Goal: Task Accomplishment & Management: Use online tool/utility

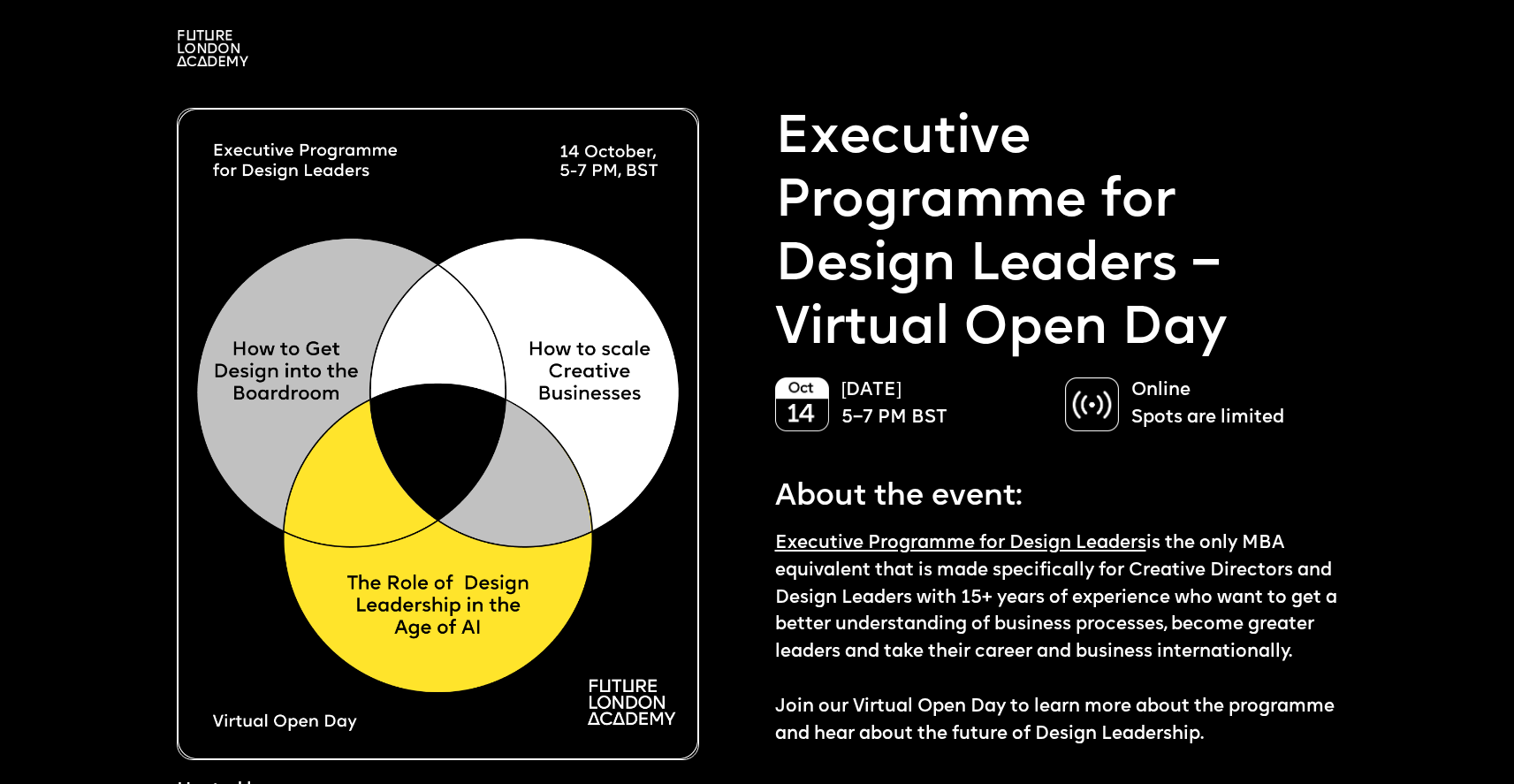
click at [181, 27] on div at bounding box center [757, 44] width 1443 height 45
click at [191, 40] on img at bounding box center [212, 48] width 72 height 36
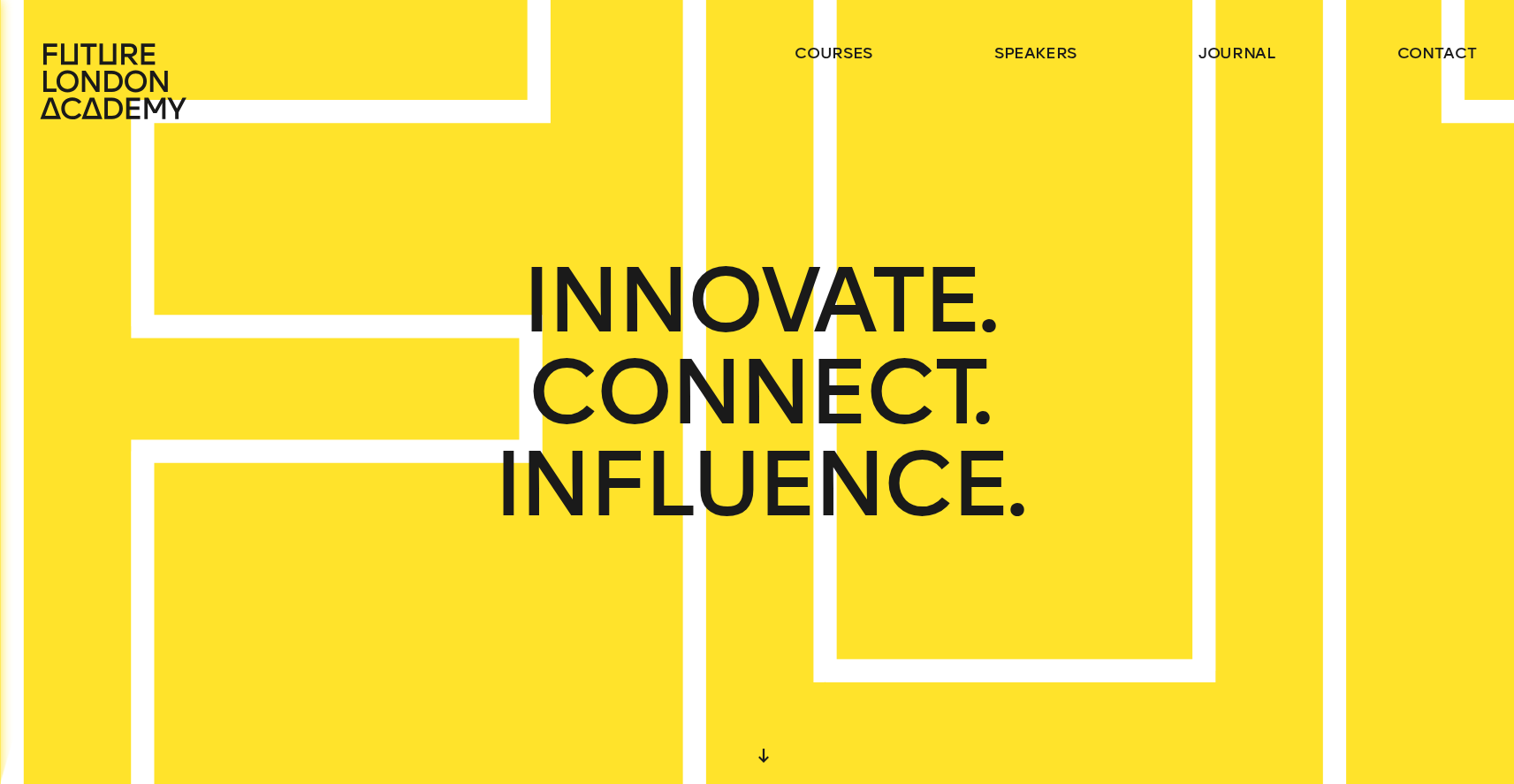
click at [104, 64] on icon at bounding box center [113, 80] width 146 height 76
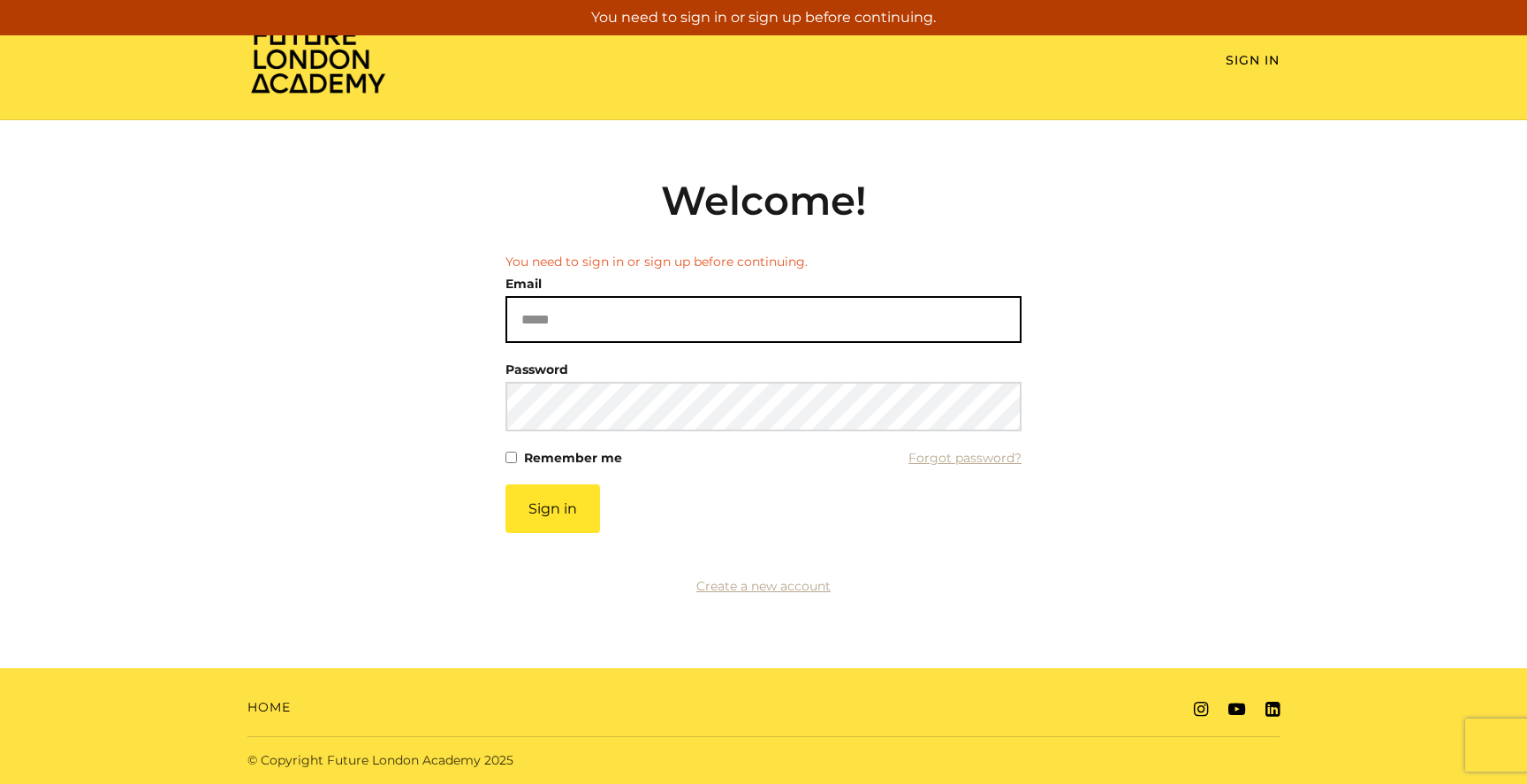
click at [610, 321] on input "Email" at bounding box center [764, 320] width 516 height 47
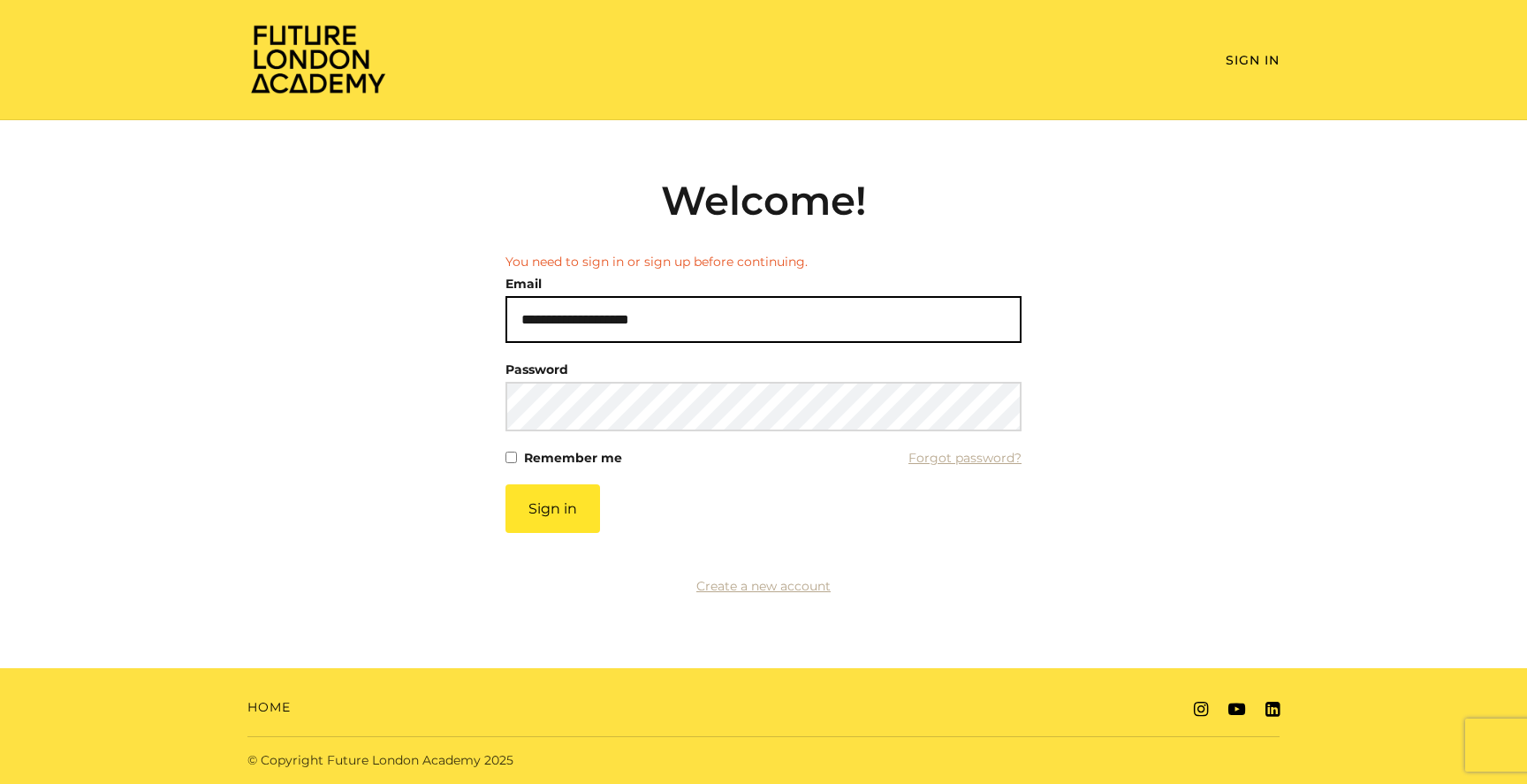
type input "**********"
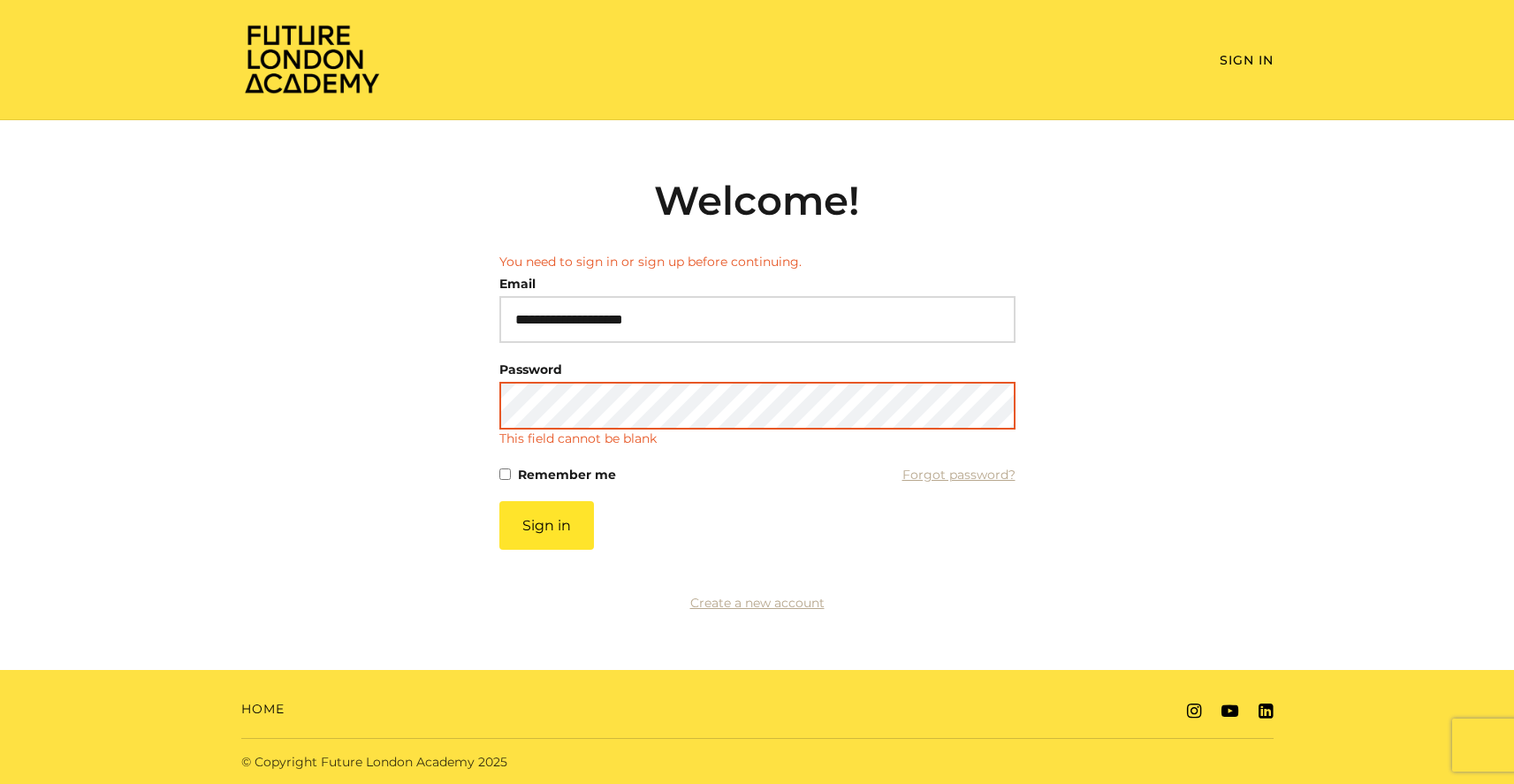
click at [499, 501] on button "Sign in" at bounding box center [546, 525] width 94 height 49
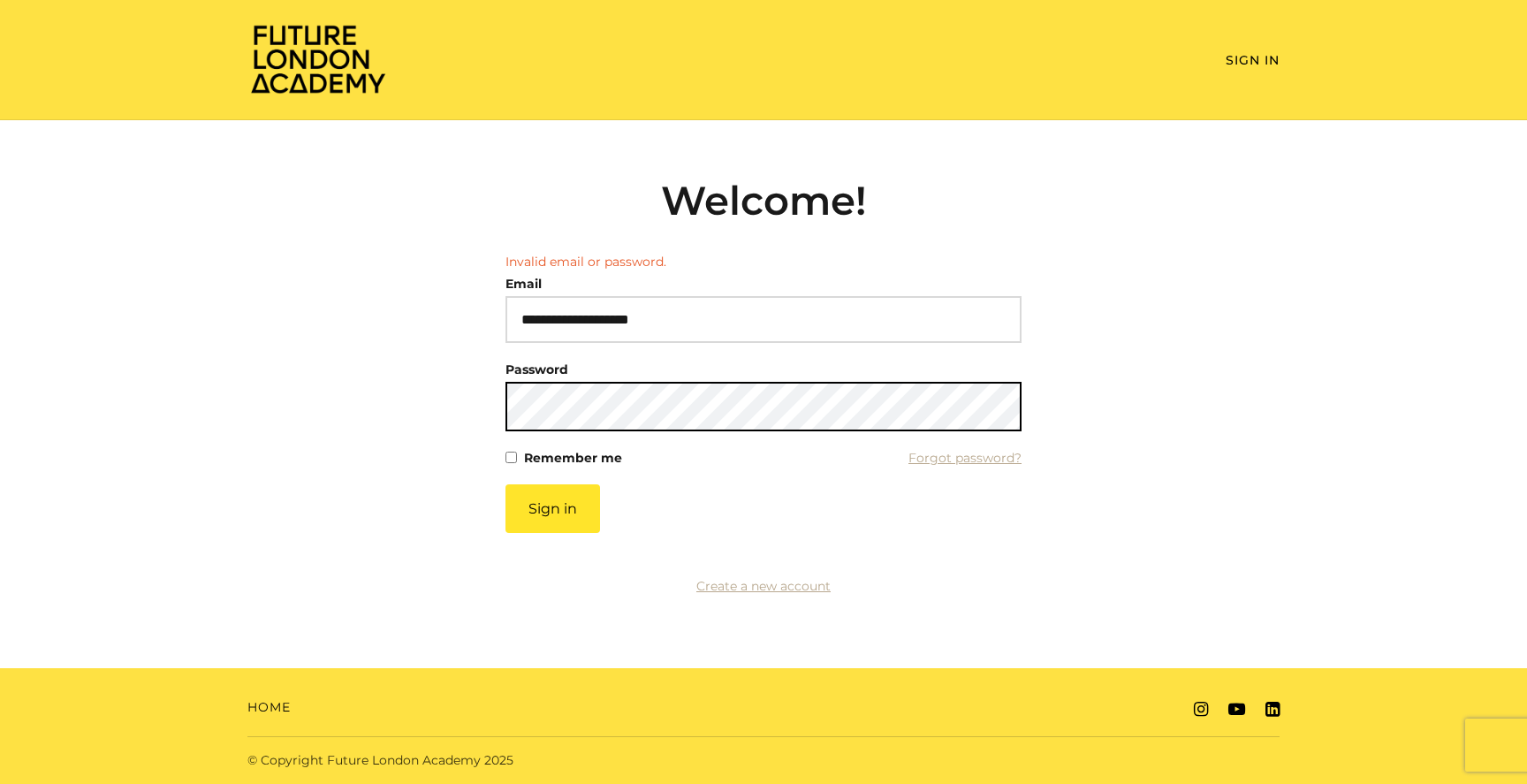
click at [506, 484] on button "Sign in" at bounding box center [552, 508] width 94 height 49
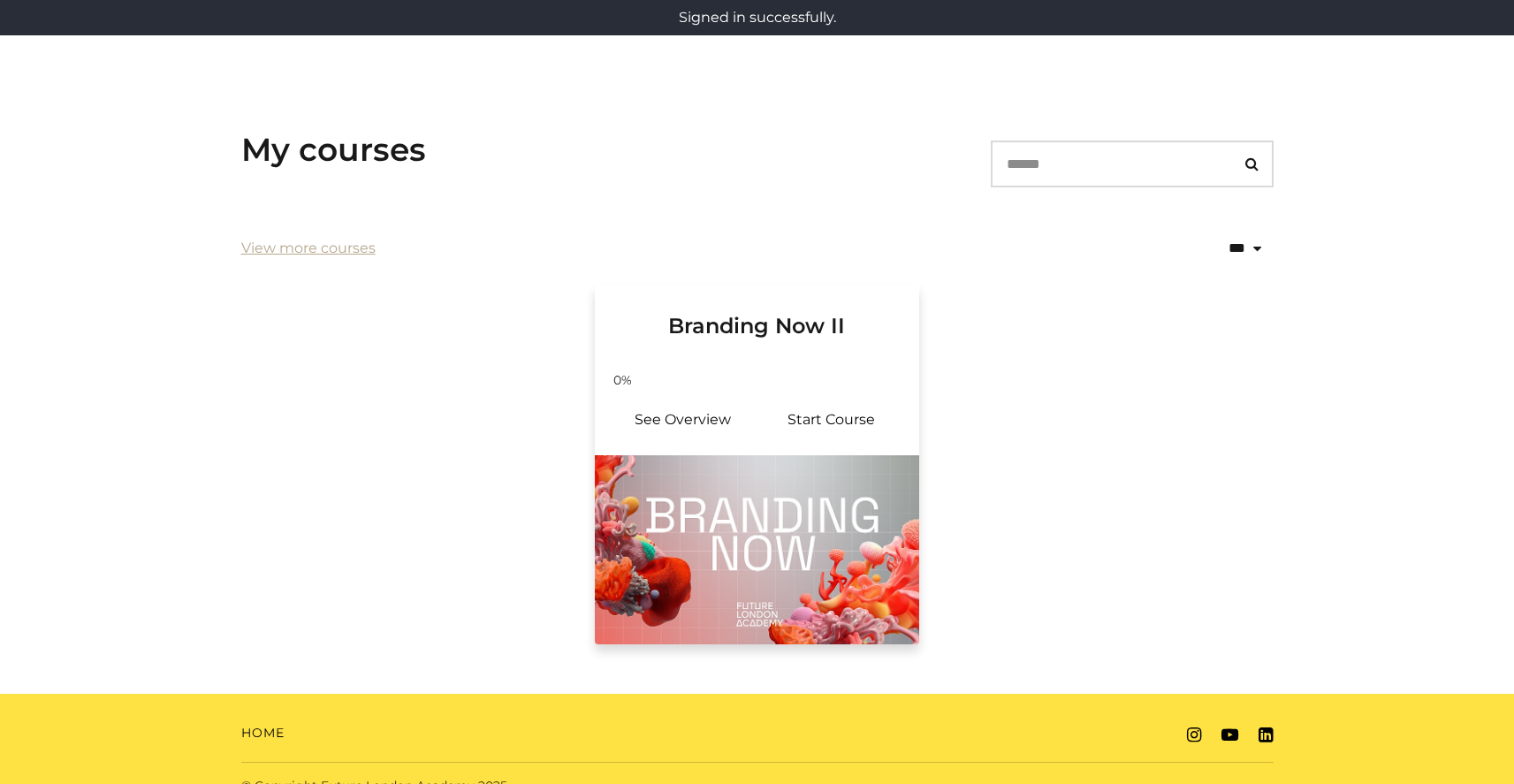
scroll to position [235, 0]
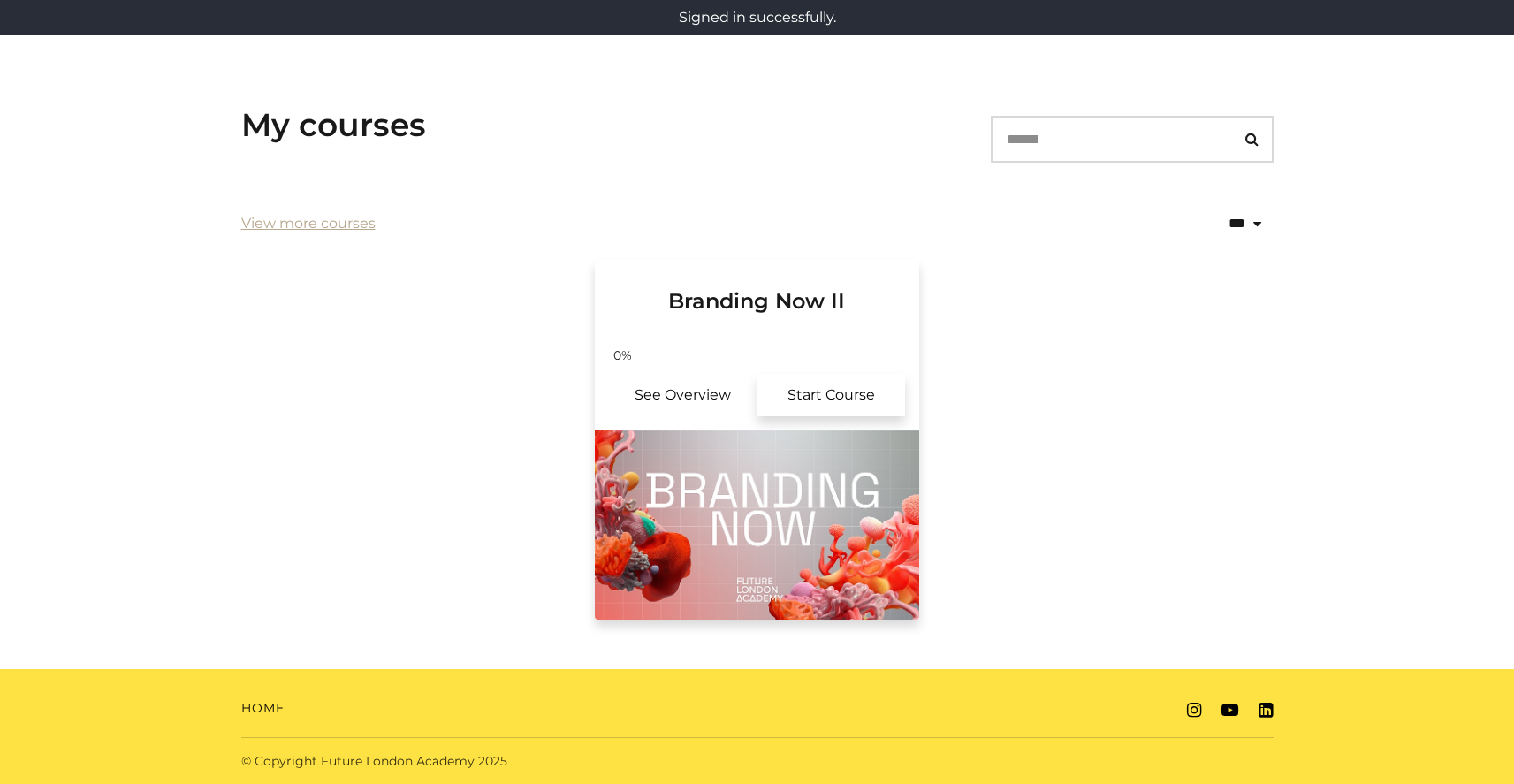
click at [853, 389] on link "Start Course" at bounding box center [831, 394] width 149 height 42
